Goal: Navigation & Orientation: Find specific page/section

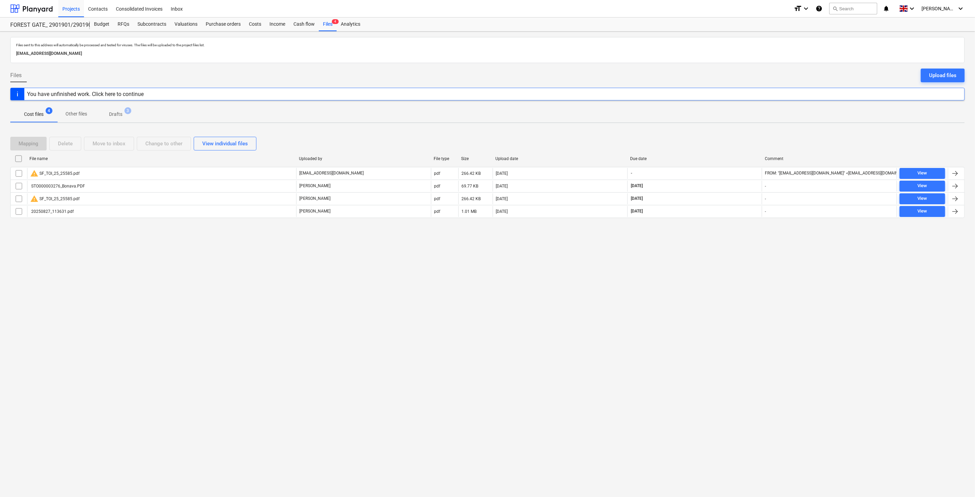
drag, startPoint x: 214, startPoint y: 25, endPoint x: 261, endPoint y: 5, distance: 50.9
click at [214, 25] on div "Purchase orders" at bounding box center [223, 24] width 43 height 14
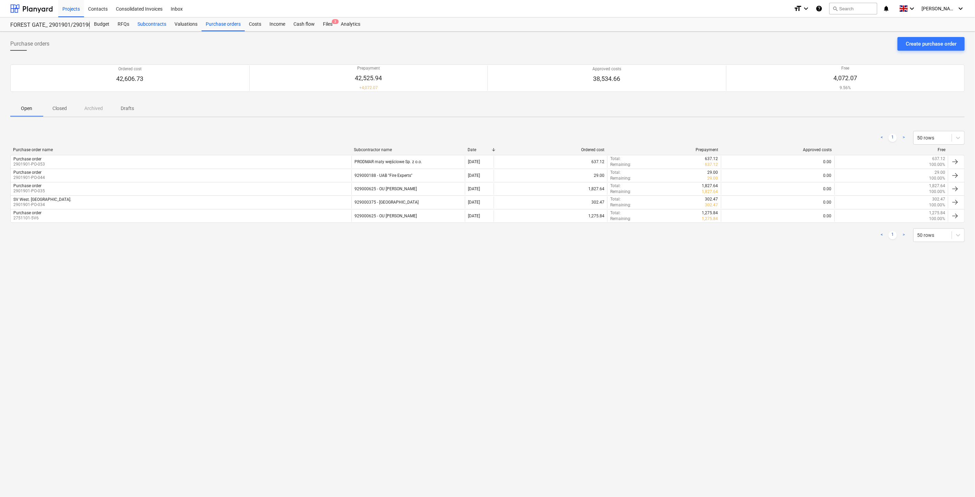
click at [162, 28] on div "Subcontracts" at bounding box center [151, 24] width 37 height 14
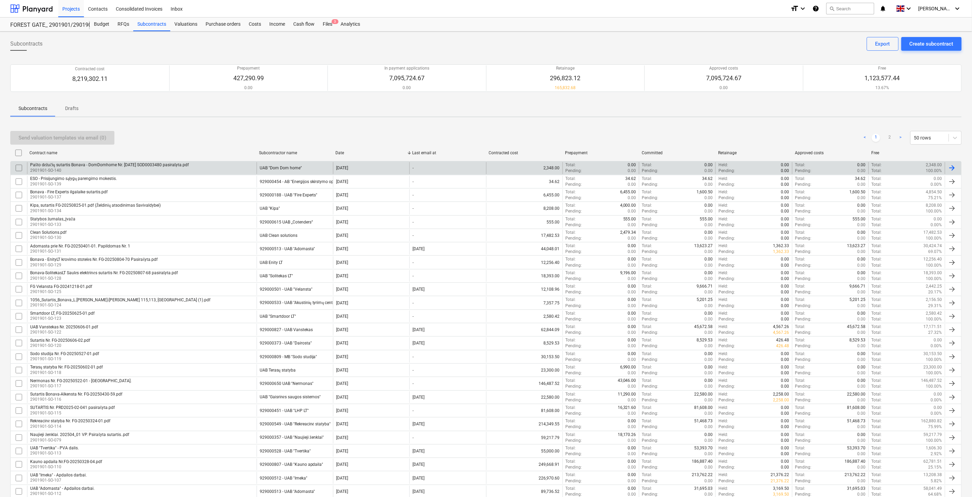
click at [216, 171] on div "Pašto dėžučių sutartis Bonava - DomDomhome Nr. [DATE] SOD0003480 pasirašyta.pdf…" at bounding box center [142, 168] width 230 height 12
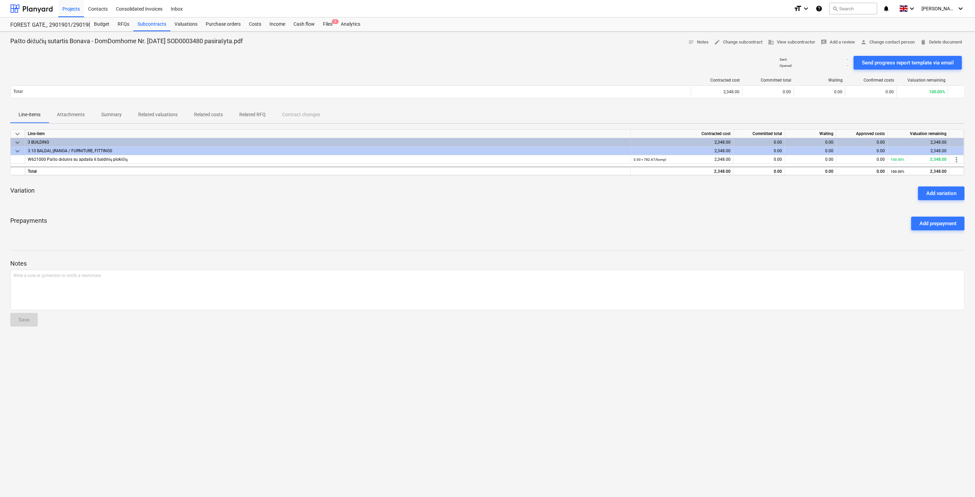
drag, startPoint x: 480, startPoint y: 227, endPoint x: 516, endPoint y: 209, distance: 39.7
click at [486, 223] on div "Prepayments Add prepayment" at bounding box center [487, 223] width 954 height 25
drag, startPoint x: 516, startPoint y: 209, endPoint x: 158, endPoint y: 239, distance: 359.1
click at [515, 209] on div "keyboard_arrow_down Line-item Contracted cost Committed total Waiting Approved …" at bounding box center [487, 182] width 954 height 107
drag, startPoint x: 636, startPoint y: 202, endPoint x: 652, endPoint y: 196, distance: 17.3
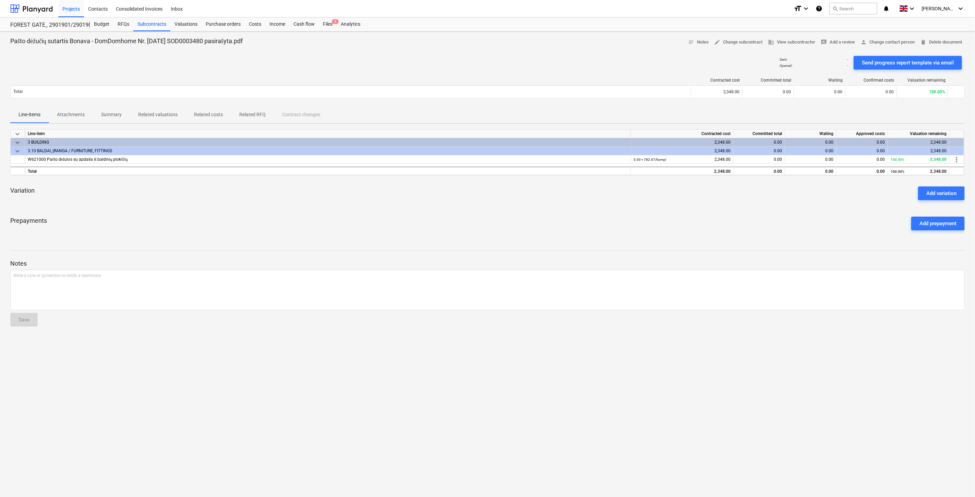
click at [637, 202] on div "Variation Add variation" at bounding box center [487, 193] width 954 height 25
click at [652, 196] on div "Variation Add variation" at bounding box center [487, 193] width 954 height 25
click at [72, 112] on p "Attachments" at bounding box center [71, 114] width 28 height 7
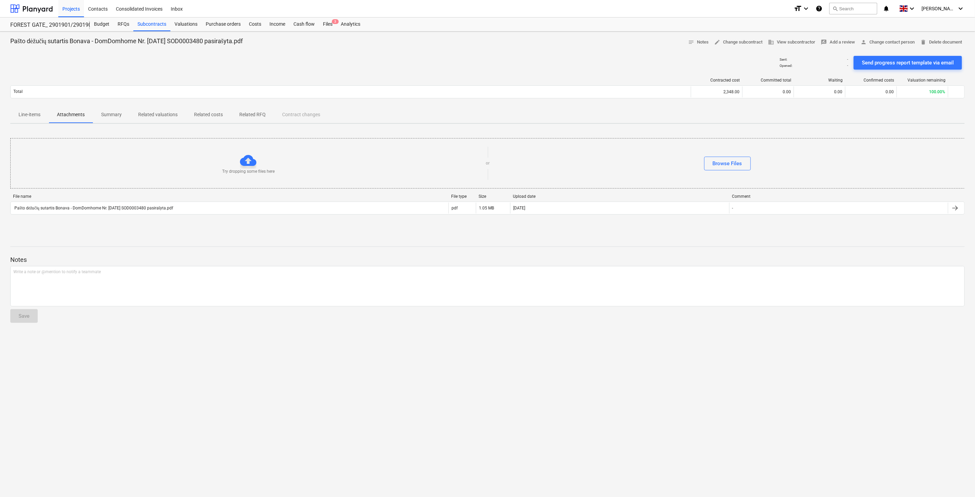
click at [35, 117] on p "Line-items" at bounding box center [30, 114] width 22 height 7
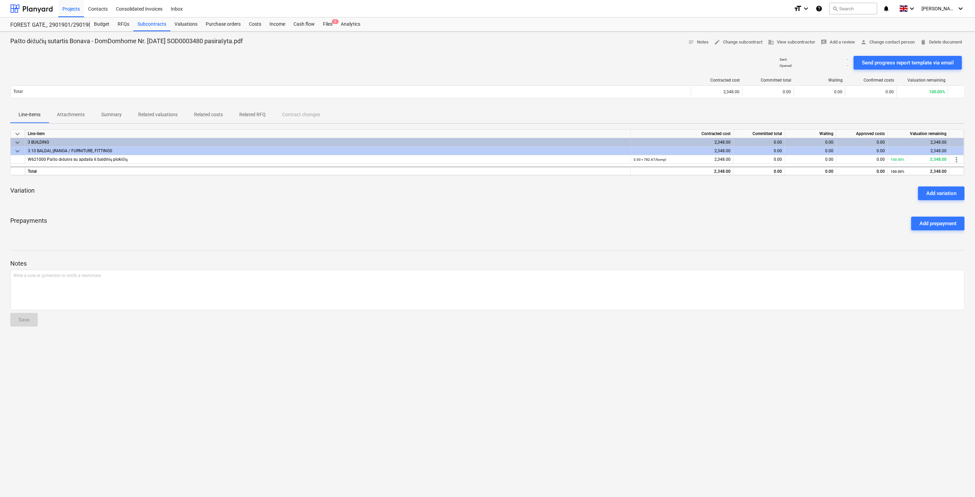
click at [127, 113] on span "Summary" at bounding box center [111, 114] width 37 height 11
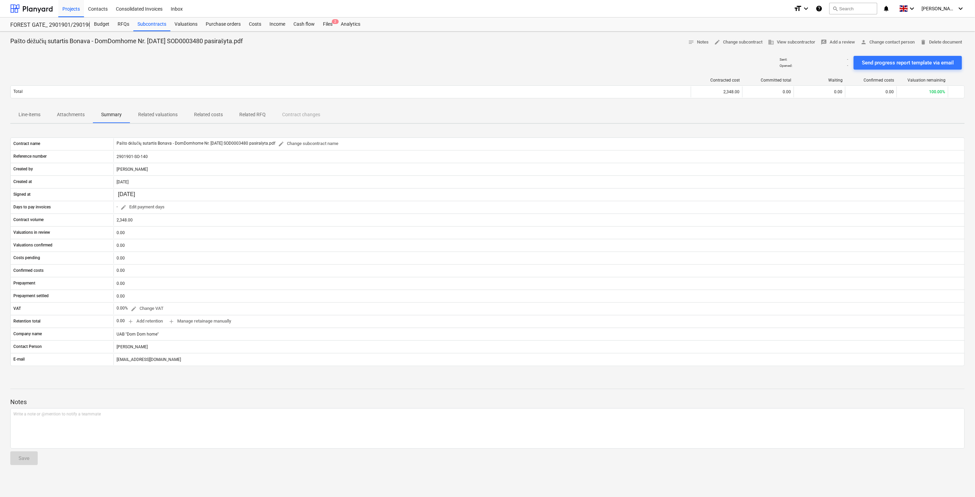
click at [71, 115] on p "Attachments" at bounding box center [71, 114] width 28 height 7
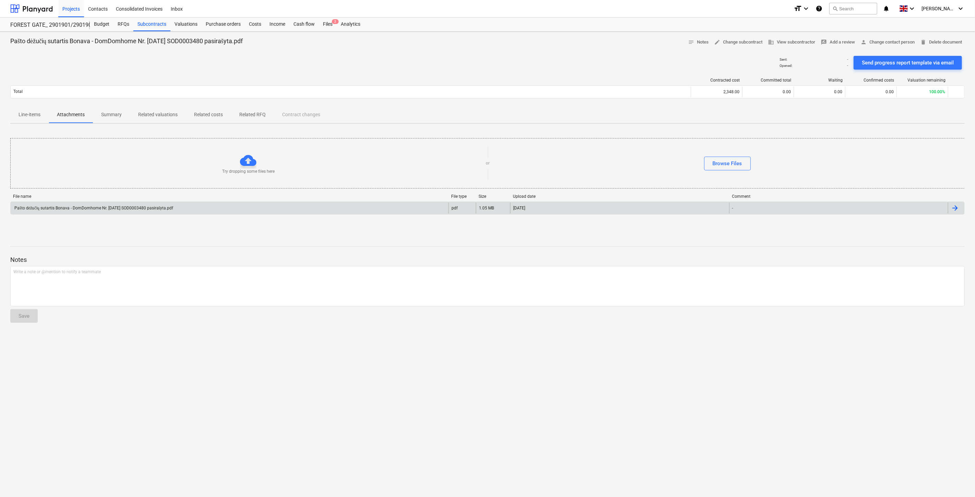
click at [145, 210] on div "Pašto dėžučių sutartis Bonava - DomDomhome Nr. [DATE] SOD0003480 pasirašyta.pdf" at bounding box center [93, 208] width 160 height 5
click at [326, 26] on div "Files 2" at bounding box center [328, 24] width 18 height 14
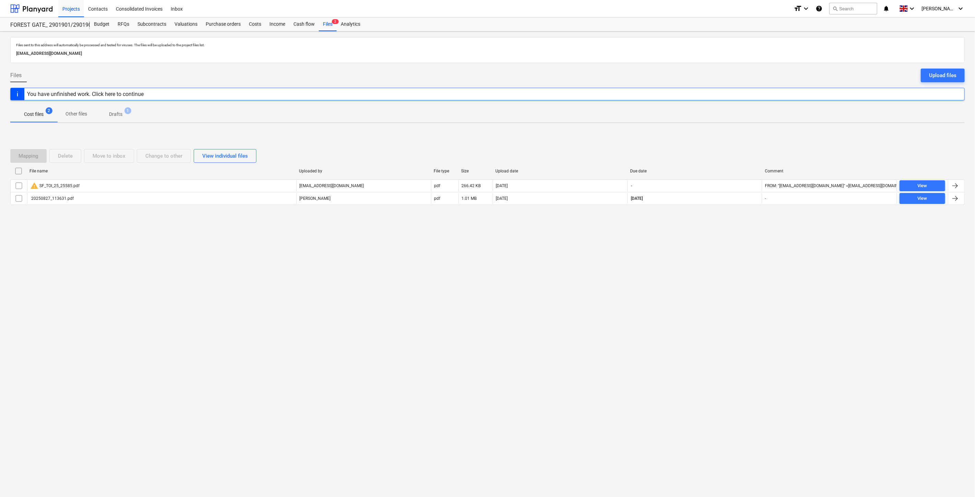
drag, startPoint x: 691, startPoint y: 152, endPoint x: 710, endPoint y: 137, distance: 23.4
click at [696, 146] on div "Mapping Delete Move to inbox Change to other View individual files File name Up…" at bounding box center [487, 180] width 954 height 78
click at [710, 137] on div "Mapping Delete Move to inbox Change to other View individual files File name Up…" at bounding box center [487, 180] width 954 height 103
click at [729, 149] on div "Mapping Delete Move to inbox Change to other View individual files" at bounding box center [487, 155] width 954 height 19
click at [738, 138] on div "Mapping Delete Move to inbox Change to other View individual files File name Up…" at bounding box center [487, 180] width 954 height 103
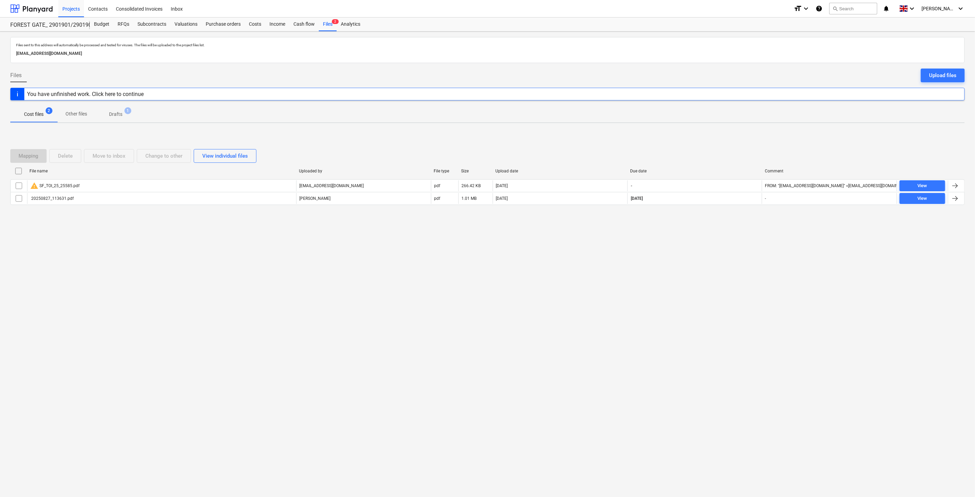
click at [743, 132] on div "Mapping Delete Move to inbox Change to other View individual files File name Up…" at bounding box center [487, 180] width 954 height 103
click at [748, 127] on div "Files sent to this address will automatically be processed and tested for virus…" at bounding box center [487, 264] width 975 height 465
click at [736, 148] on div "Mapping Delete Move to inbox Change to other View individual files" at bounding box center [487, 155] width 954 height 19
click at [746, 128] on div "Files sent to this address will automatically be processed and tested for virus…" at bounding box center [487, 264] width 975 height 465
click at [481, 76] on div "Files Upload files" at bounding box center [487, 78] width 954 height 19
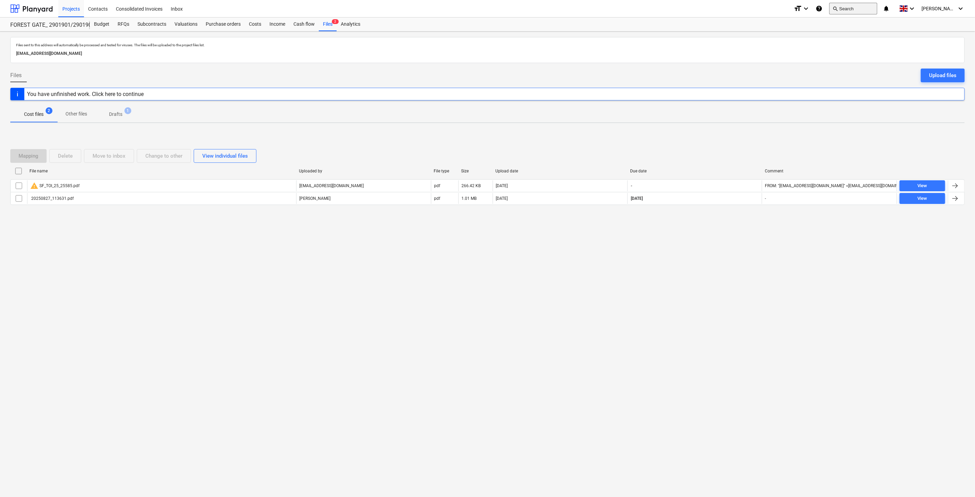
click at [855, 11] on button "search Search" at bounding box center [853, 9] width 48 height 12
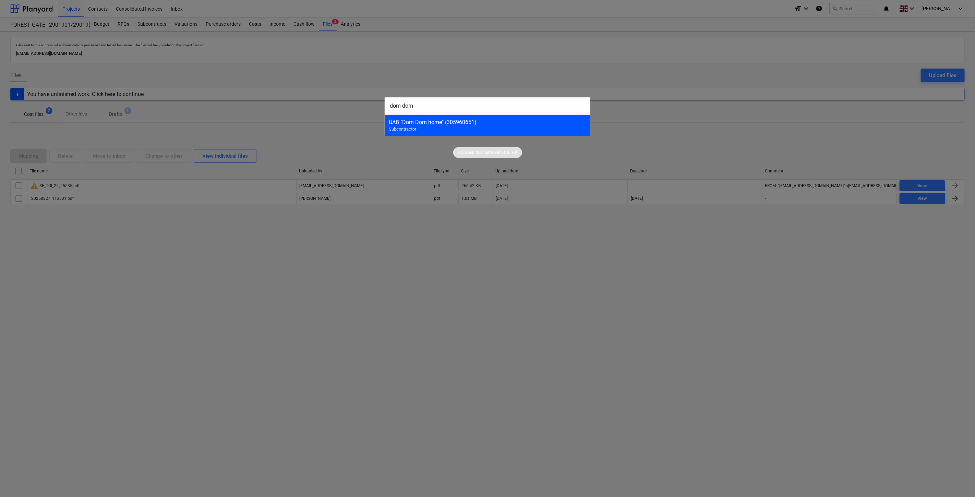
type input "dom dom"
click at [496, 117] on div "UAB "Dom Dom home" (305960651) Subcontractor" at bounding box center [488, 125] width 206 height 22
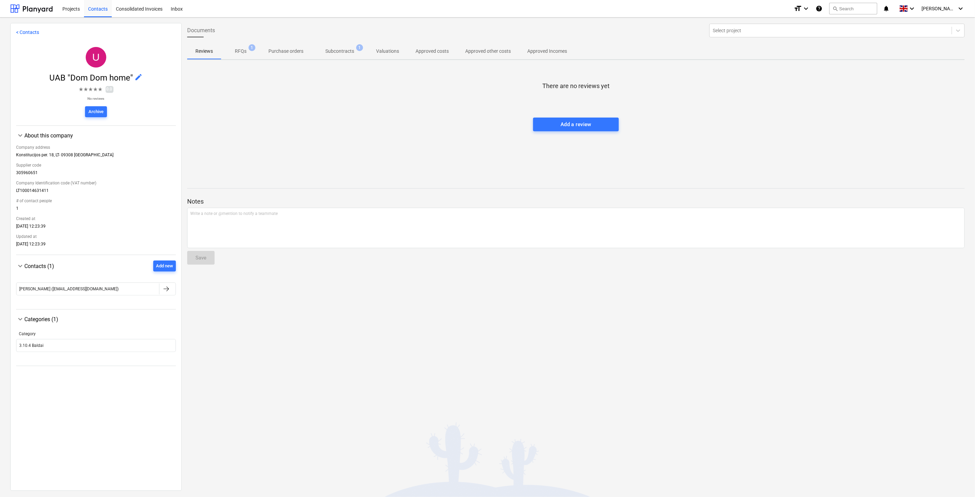
click at [342, 55] on span "Subcontracts 1" at bounding box center [340, 51] width 56 height 12
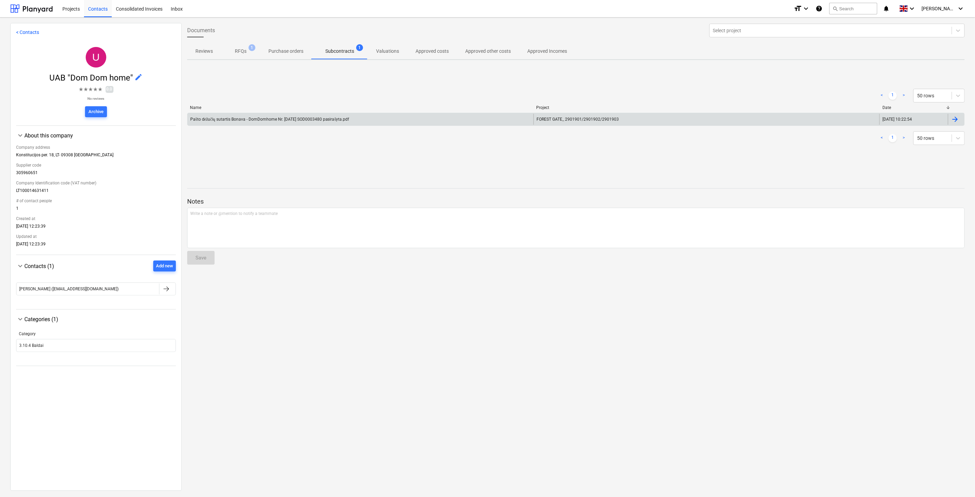
click at [420, 115] on div "Pašto dėžučių sutartis Bonava - DomDomhome Nr. [DATE] SOD0003480 pasirašyta.pdf" at bounding box center [360, 119] width 346 height 11
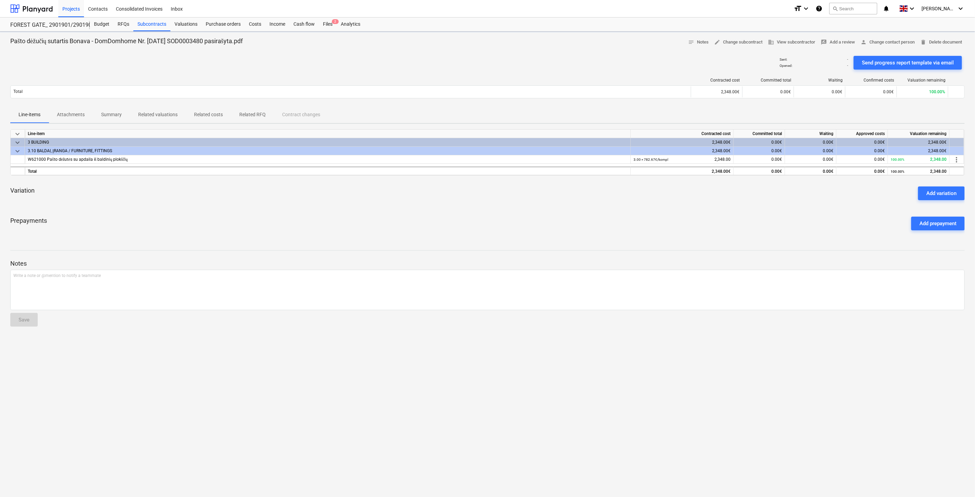
click at [81, 116] on p "Attachments" at bounding box center [71, 114] width 28 height 7
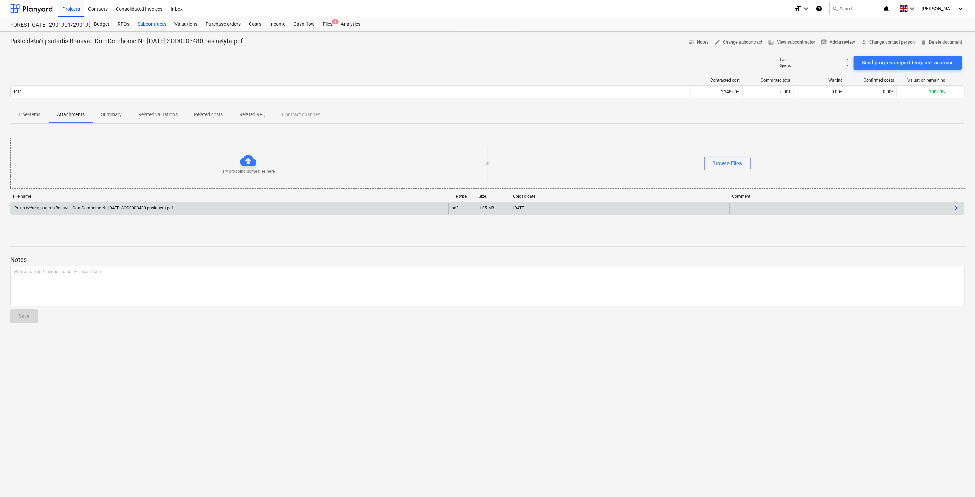
click at [110, 203] on div "Pašto dėžučių sutartis Bonava - DomDomhome Nr. [DATE] SOD0003480 pasirašyta.pdf" at bounding box center [230, 208] width 438 height 11
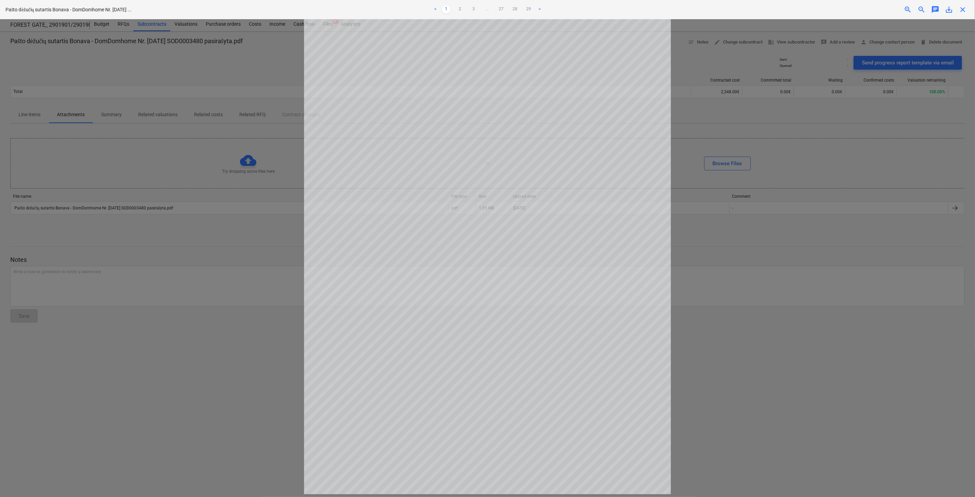
click at [831, 173] on div at bounding box center [487, 258] width 975 height 478
click at [857, 160] on div at bounding box center [487, 258] width 975 height 478
click at [866, 156] on div at bounding box center [487, 258] width 975 height 478
drag, startPoint x: 872, startPoint y: 154, endPoint x: 684, endPoint y: 195, distance: 192.8
click at [869, 155] on div at bounding box center [487, 258] width 975 height 478
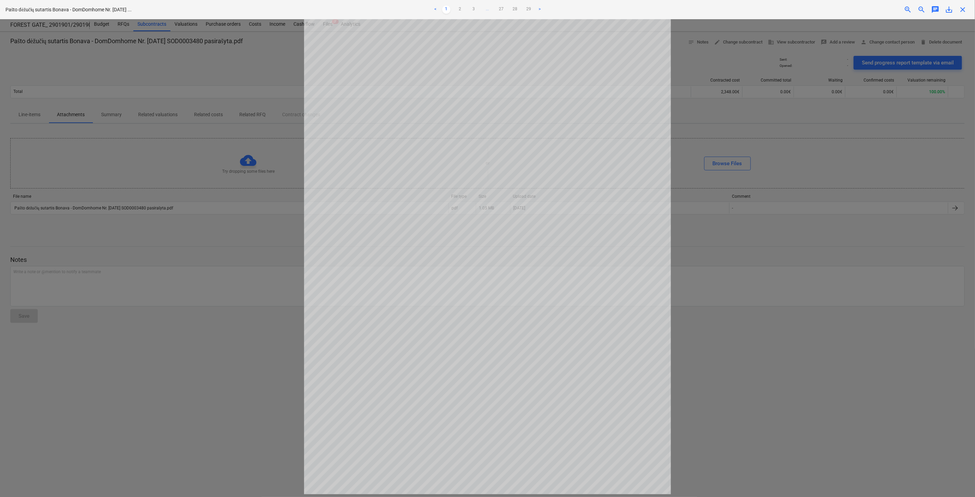
click at [886, 165] on div at bounding box center [487, 258] width 975 height 478
drag, startPoint x: 927, startPoint y: 142, endPoint x: 944, endPoint y: 159, distance: 23.5
click at [942, 162] on div at bounding box center [487, 258] width 975 height 478
click at [947, 148] on div at bounding box center [487, 258] width 975 height 478
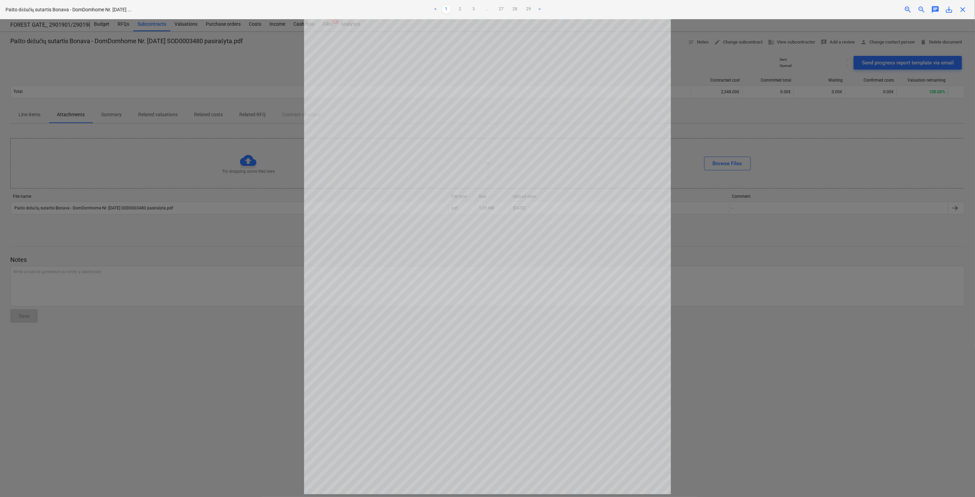
click at [947, 148] on div at bounding box center [487, 258] width 975 height 478
click at [912, 157] on div at bounding box center [487, 258] width 975 height 478
click at [932, 146] on div at bounding box center [487, 258] width 975 height 478
click at [930, 158] on div at bounding box center [487, 258] width 975 height 478
click at [942, 143] on div at bounding box center [487, 258] width 975 height 478
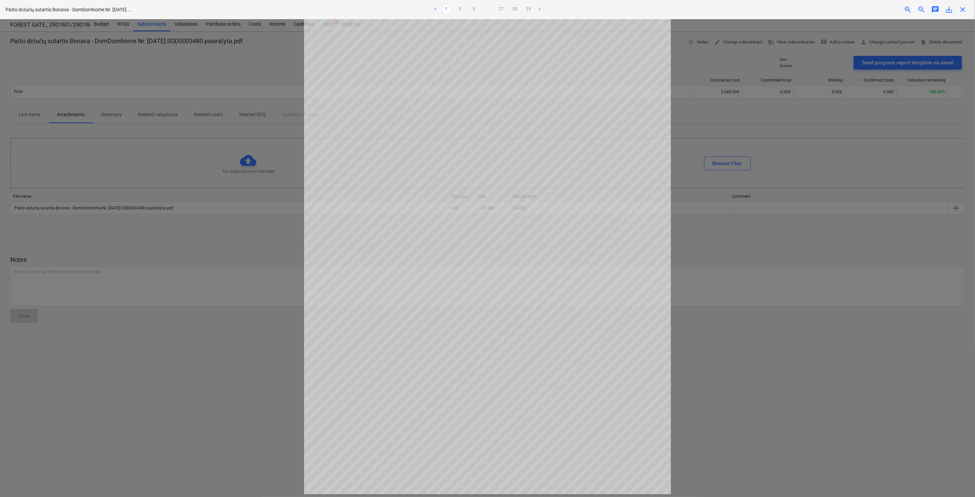
click at [942, 143] on div at bounding box center [487, 258] width 975 height 478
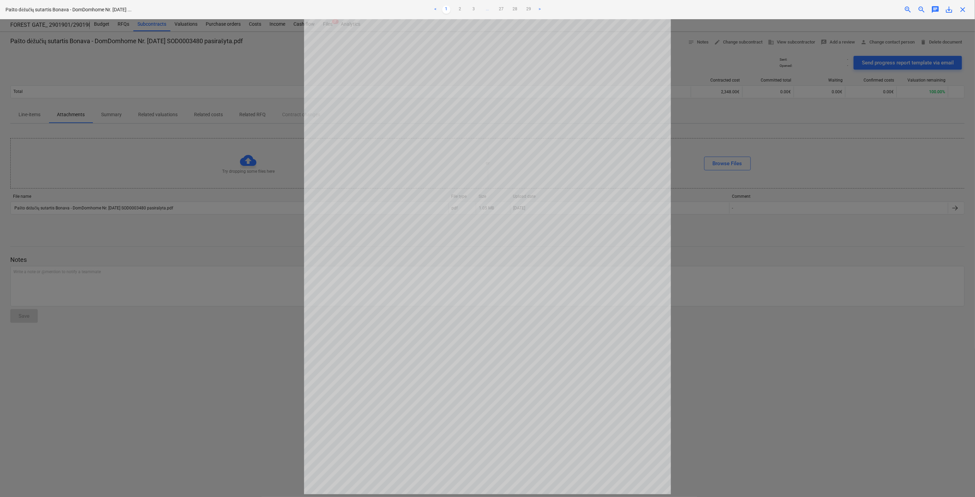
click at [942, 143] on div at bounding box center [487, 258] width 975 height 478
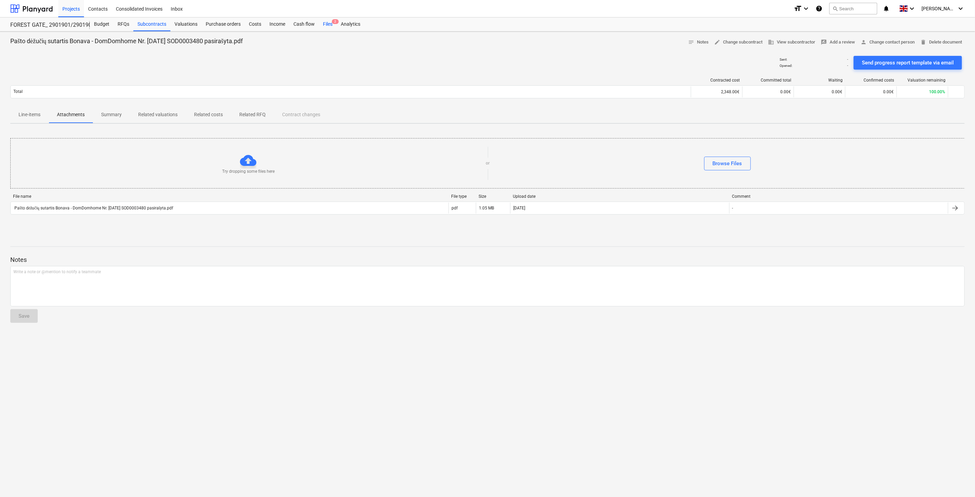
click at [327, 25] on div "Files 2" at bounding box center [328, 24] width 18 height 14
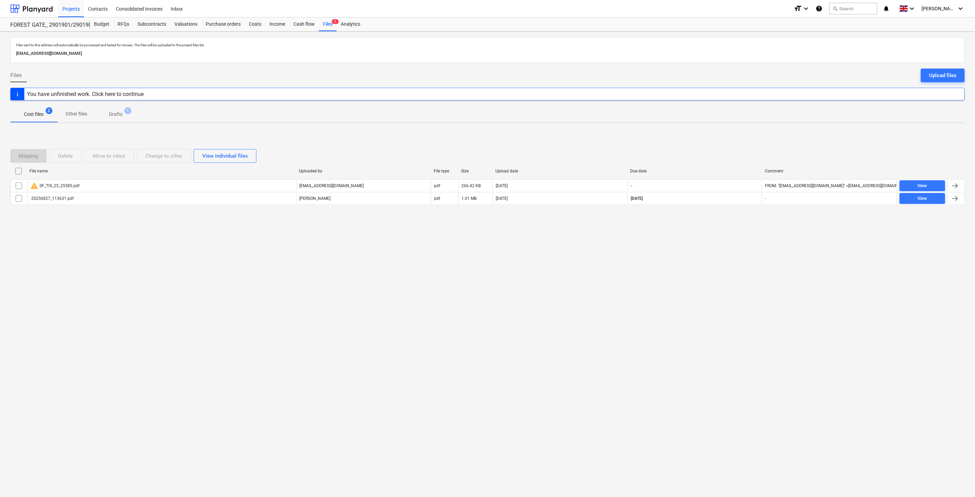
click at [703, 254] on div "Files sent to this address will automatically be processed and tested for virus…" at bounding box center [487, 264] width 975 height 465
click at [723, 237] on div "Files sent to this address will automatically be processed and tested for virus…" at bounding box center [487, 264] width 975 height 465
click at [731, 228] on div "Mapping Delete Move to inbox Change to other View individual files File name Up…" at bounding box center [487, 180] width 954 height 103
click at [745, 214] on div "Mapping Delete Move to inbox Change to other View individual files File name Up…" at bounding box center [487, 180] width 954 height 78
click at [553, 295] on div "Files sent to this address will automatically be processed and tested for virus…" at bounding box center [487, 264] width 975 height 465
